Goal: Information Seeking & Learning: Learn about a topic

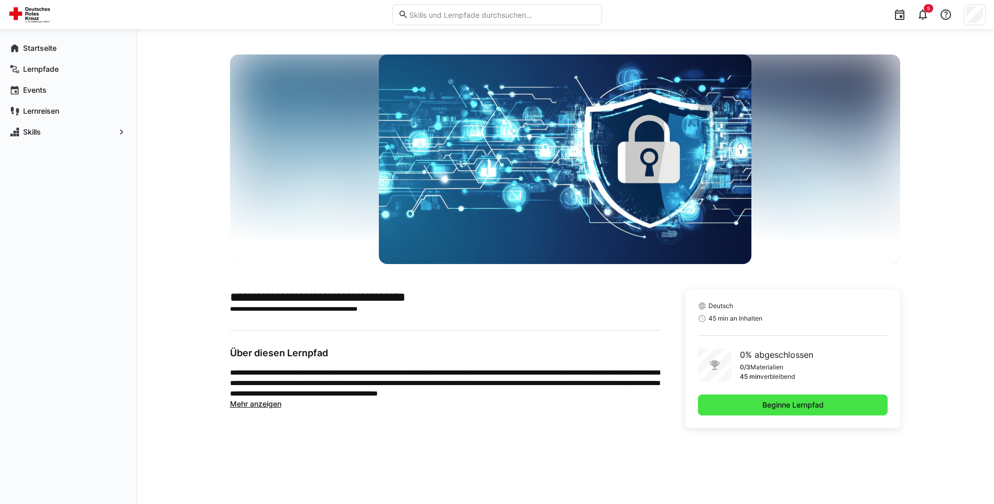
click at [831, 396] on span "Beginne Lernpfad" at bounding box center [793, 405] width 190 height 21
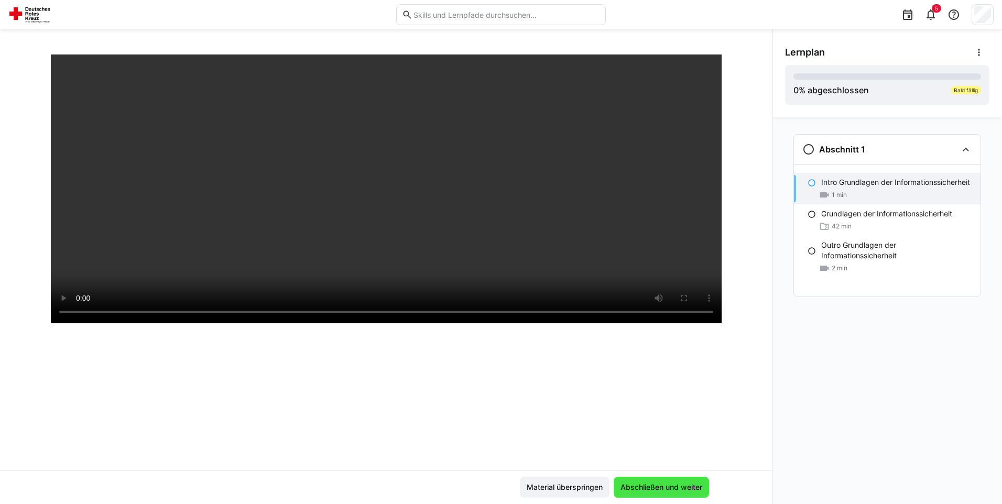
scroll to position [180, 0]
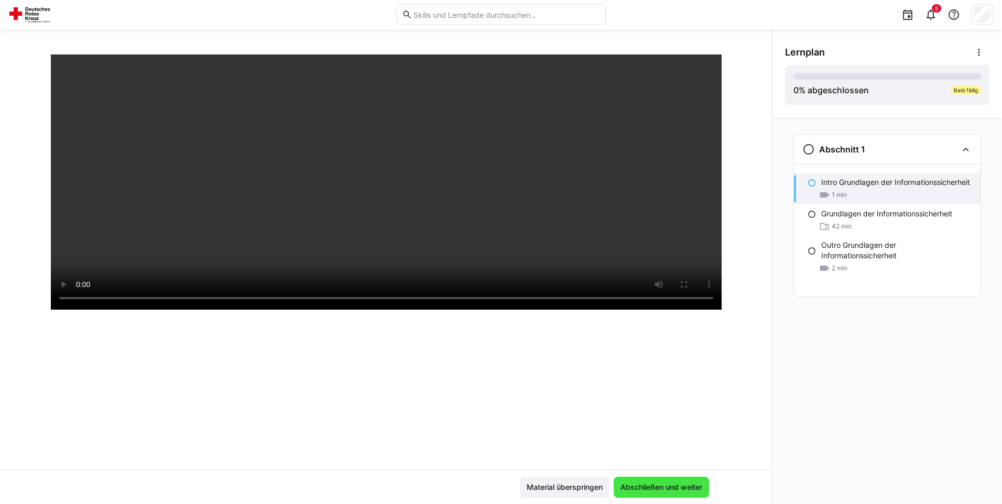
click at [676, 485] on span "Abschließen und weiter" at bounding box center [661, 487] width 85 height 10
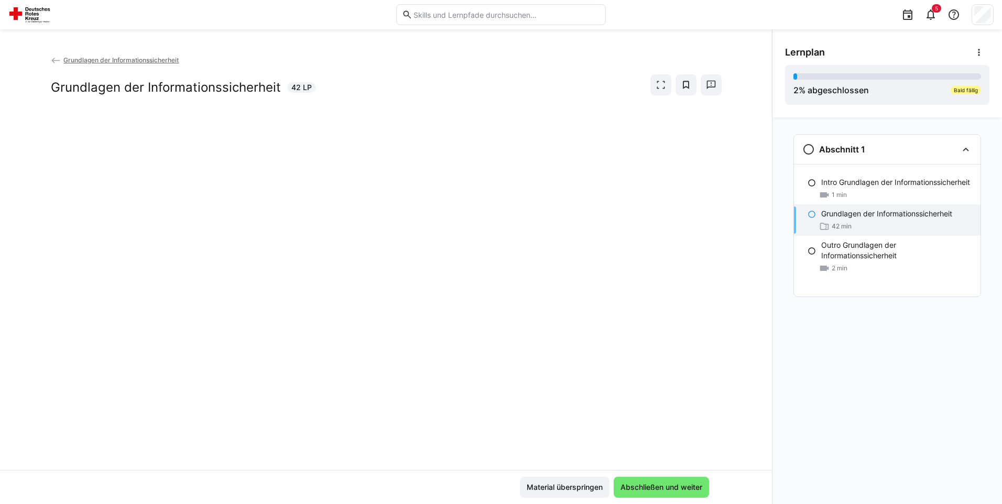
scroll to position [0, 0]
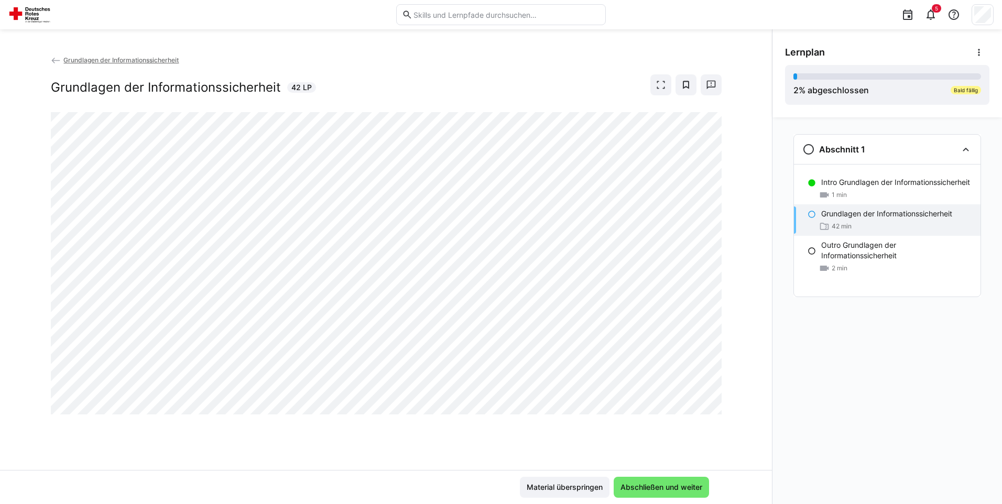
drag, startPoint x: 828, startPoint y: 397, endPoint x: 822, endPoint y: 396, distance: 5.8
click at [828, 397] on div "Abschnitt 1 Intro Grundlagen der Informationssicherheit 1 min Grundlagen der In…" at bounding box center [887, 310] width 230 height 387
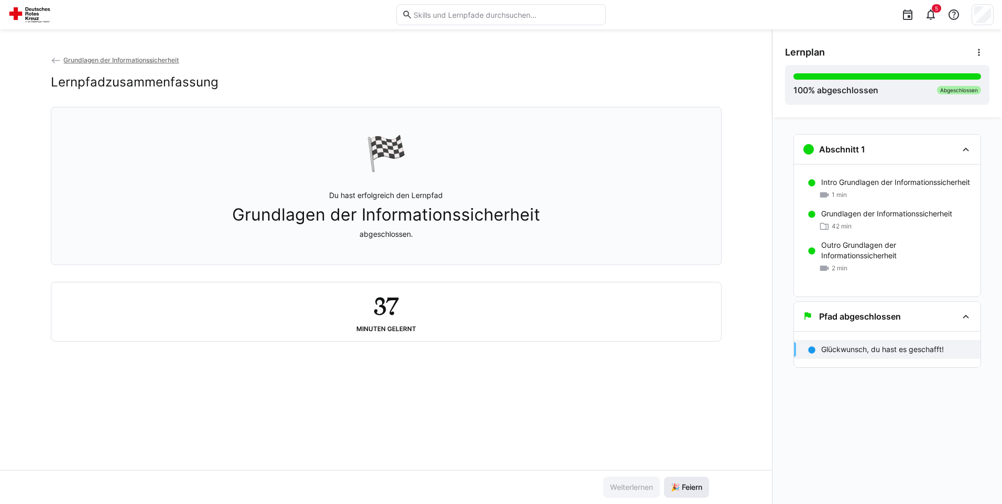
click at [687, 485] on span "🎉 Feiern" at bounding box center [686, 487] width 35 height 10
click at [894, 322] on div "Pfad abgeschlossen" at bounding box center [851, 316] width 99 height 13
drag, startPoint x: 425, startPoint y: 328, endPoint x: 423, endPoint y: 323, distance: 5.6
click at [423, 323] on div "37 Minuten gelernt" at bounding box center [386, 312] width 653 height 42
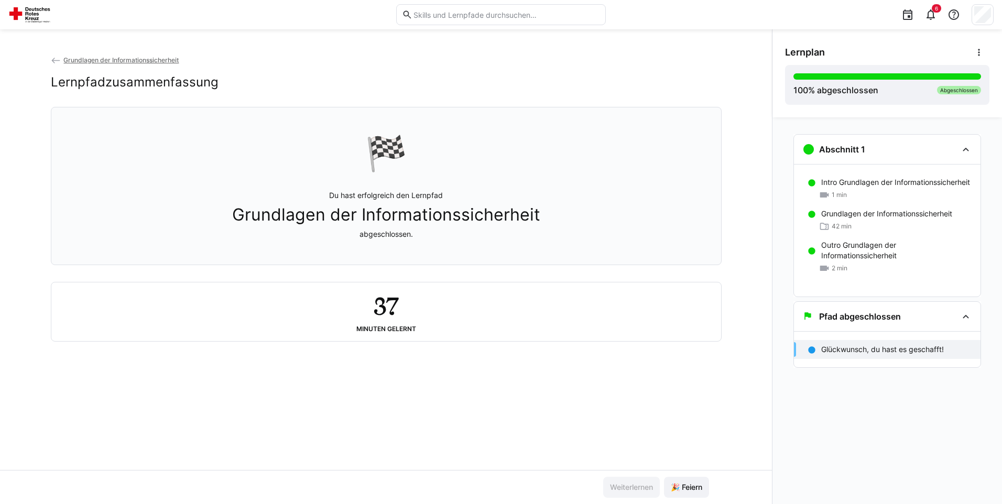
click at [383, 205] on p "Du hast erfolgreich den Lernpfad Grundlagen der Informationssicherheit abgeschl…" at bounding box center [386, 214] width 308 height 49
click at [965, 90] on div "Abgeschlossen" at bounding box center [959, 90] width 44 height 8
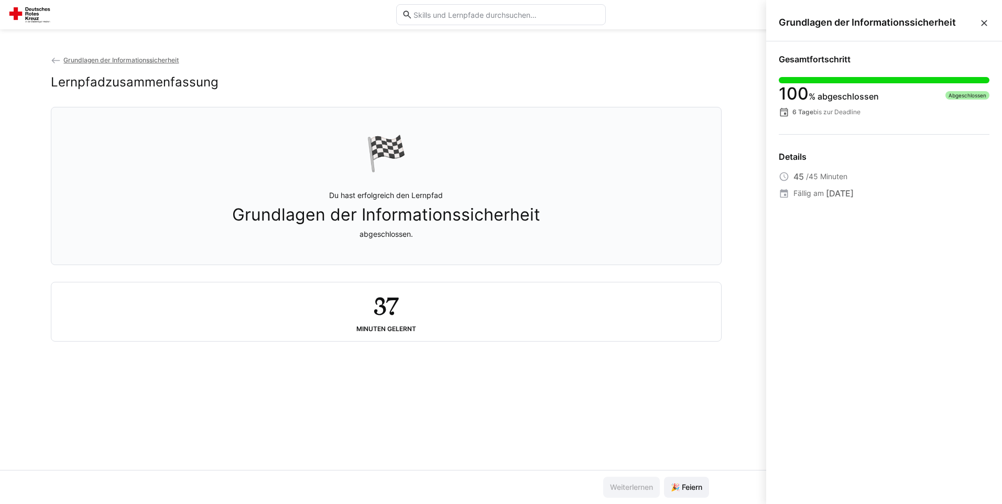
drag, startPoint x: 749, startPoint y: 165, endPoint x: 781, endPoint y: 133, distance: 45.6
click at [749, 164] on div "Grundlagen der Informationssicherheit Lernpfadzusammenfassung 🏁 Du hast erfolgr…" at bounding box center [386, 262] width 772 height 416
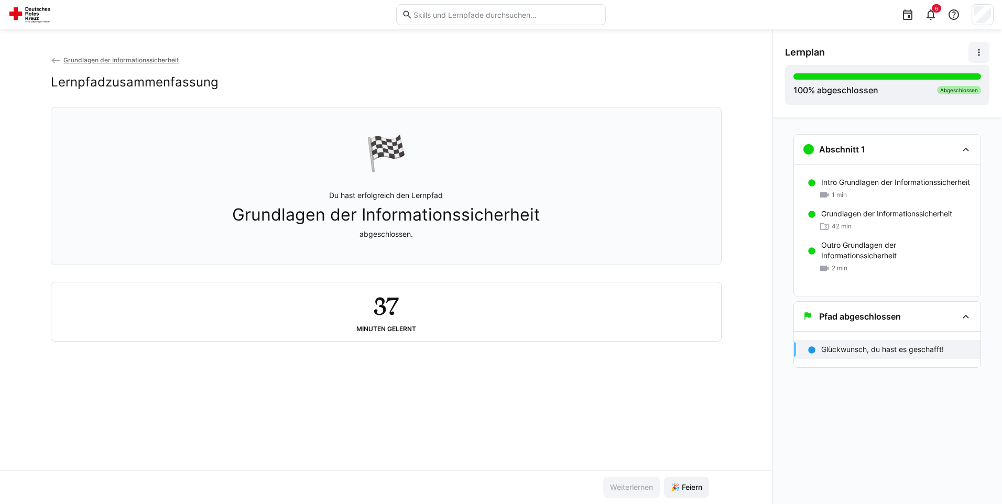
click at [985, 53] on span at bounding box center [978, 52] width 21 height 21
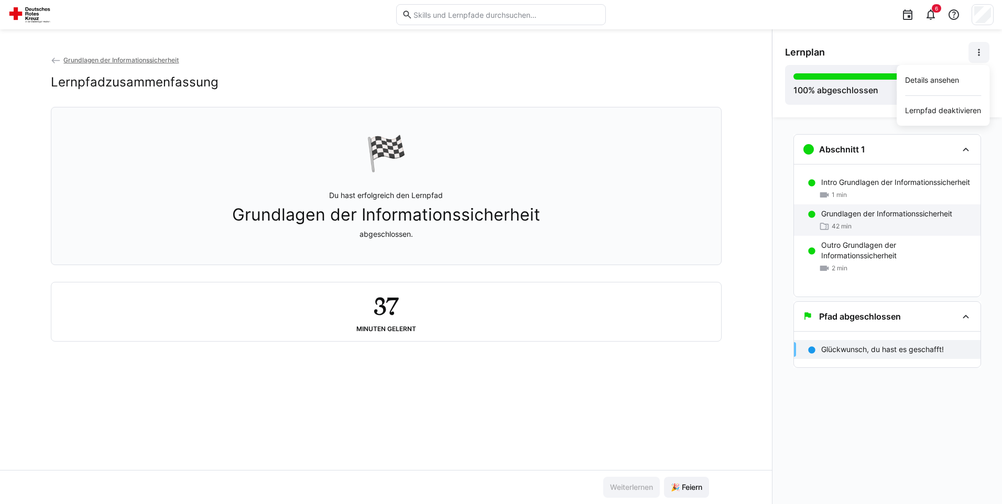
click at [864, 232] on div "42 min" at bounding box center [896, 226] width 151 height 10
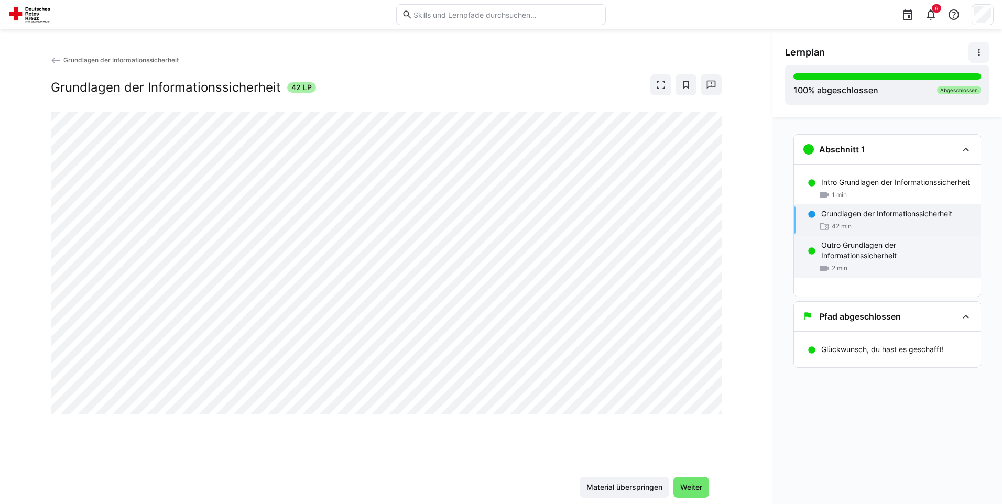
click at [858, 258] on p "Outro Grundlagen der Informationssicherheit" at bounding box center [896, 250] width 151 height 21
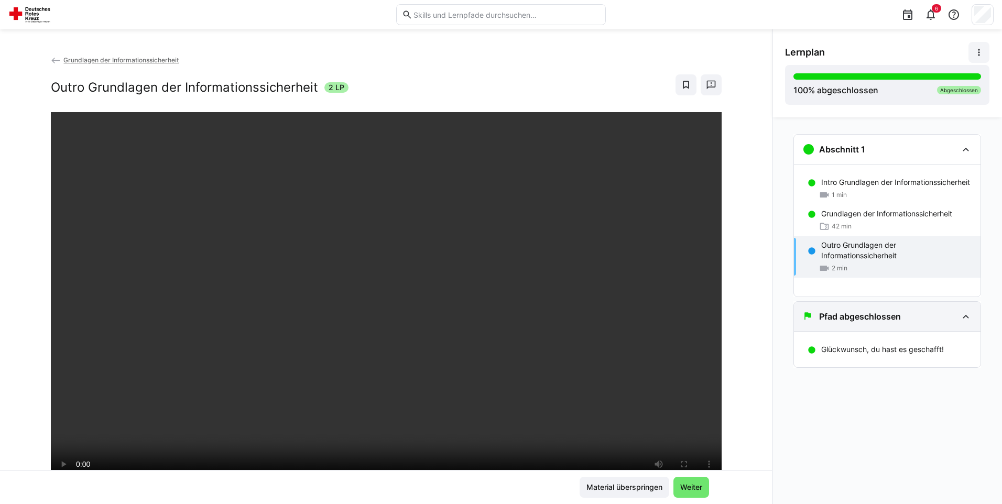
click at [901, 324] on div "Pfad abgeschlossen" at bounding box center [887, 316] width 187 height 29
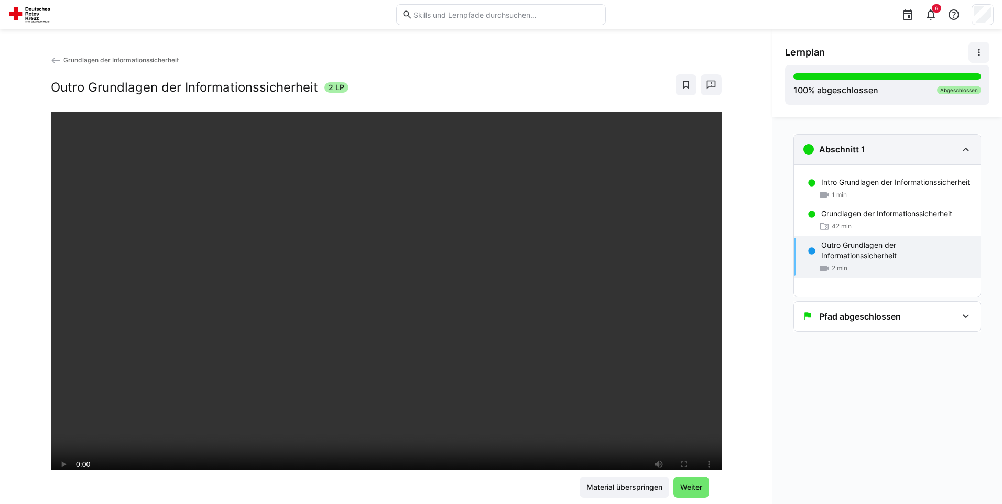
click at [892, 144] on div "Abschnitt 1" at bounding box center [879, 149] width 155 height 13
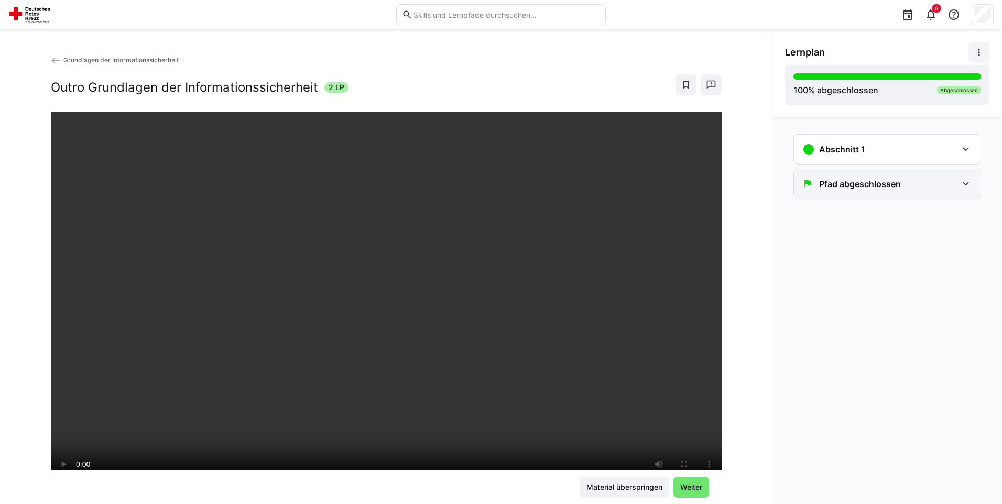
click at [871, 187] on h3 "Pfad abgeschlossen" at bounding box center [860, 184] width 82 height 10
click at [876, 210] on div "Glückwunsch, du hast es geschafft!" at bounding box center [887, 217] width 187 height 19
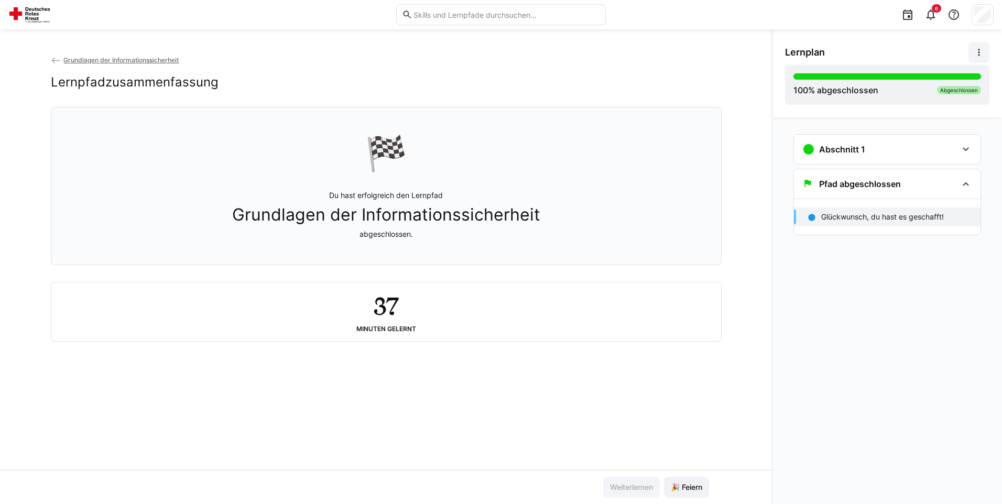
drag, startPoint x: 530, startPoint y: 337, endPoint x: 422, endPoint y: 232, distance: 151.2
click at [530, 336] on div "37 Minuten gelernt" at bounding box center [386, 311] width 670 height 59
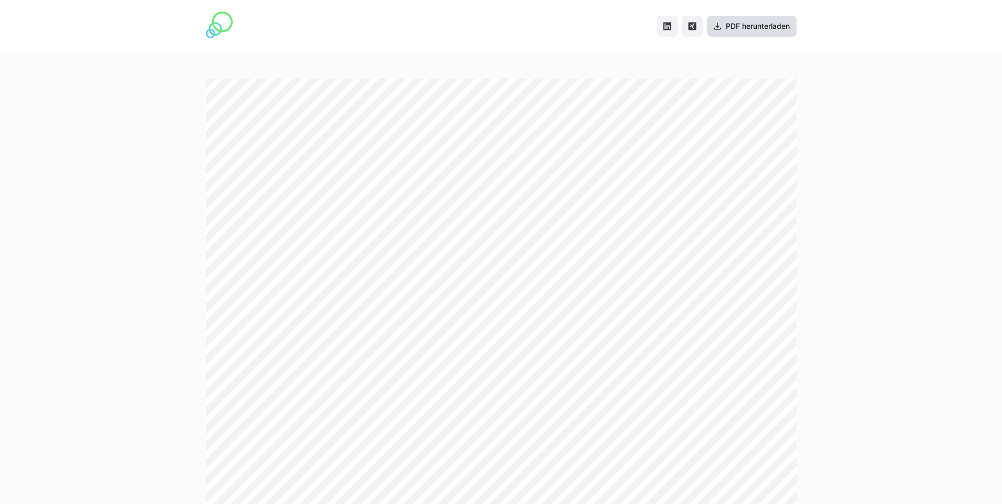
click at [779, 25] on span "PDF herunterladen" at bounding box center [757, 26] width 67 height 10
click at [726, 28] on span "PDF herunterladen" at bounding box center [757, 26] width 67 height 10
